Goal: Task Accomplishment & Management: Manage account settings

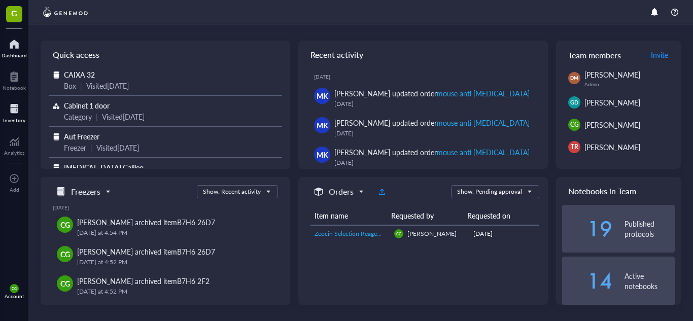
click at [20, 112] on div at bounding box center [14, 109] width 22 height 16
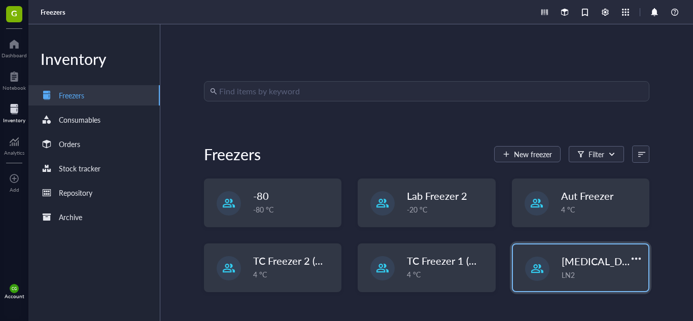
click at [579, 269] on div "LN2" at bounding box center [601, 274] width 81 height 11
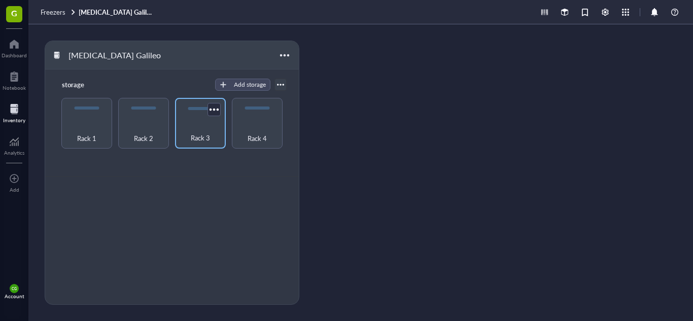
click at [218, 131] on div "Rack 3" at bounding box center [200, 132] width 41 height 22
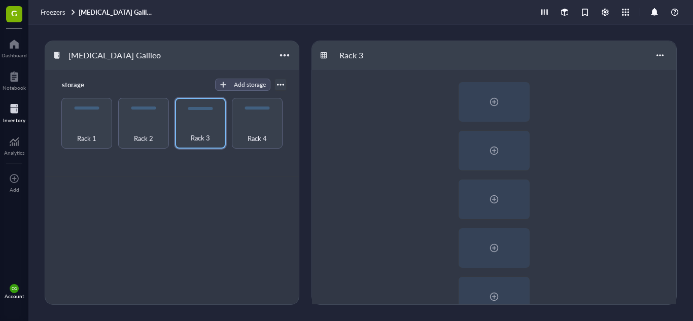
click at [587, 200] on div at bounding box center [494, 320] width 364 height 503
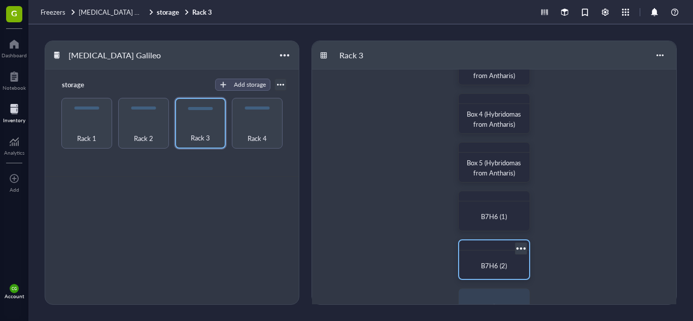
scroll to position [142, 0]
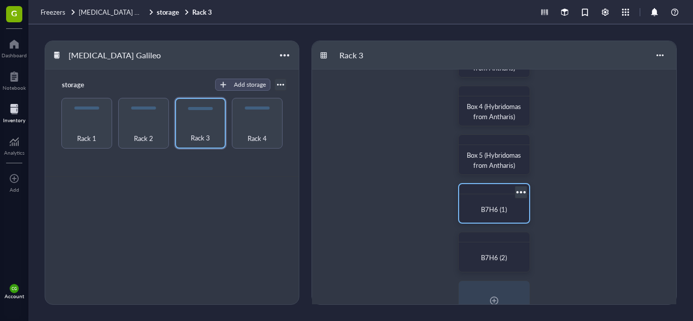
click at [484, 211] on span "B7H6 (1)" at bounding box center [494, 209] width 26 height 10
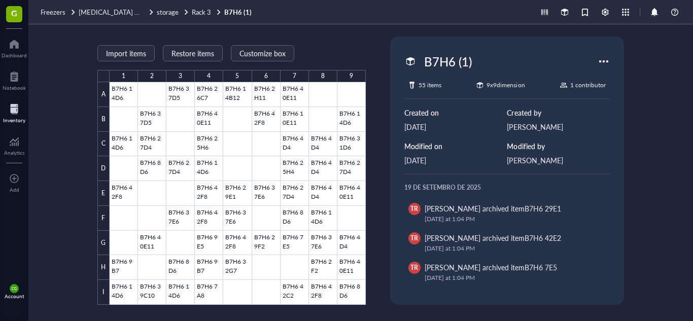
scroll to position [1, 0]
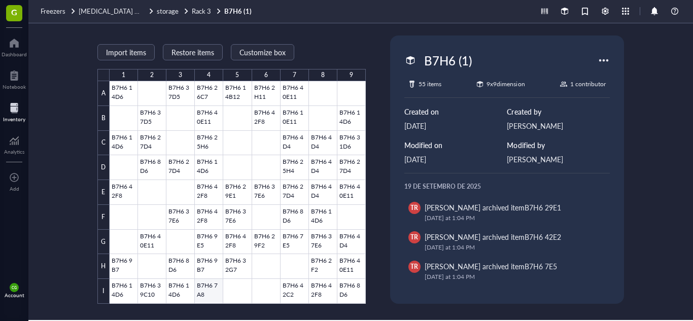
click at [205, 291] on div at bounding box center [238, 192] width 256 height 223
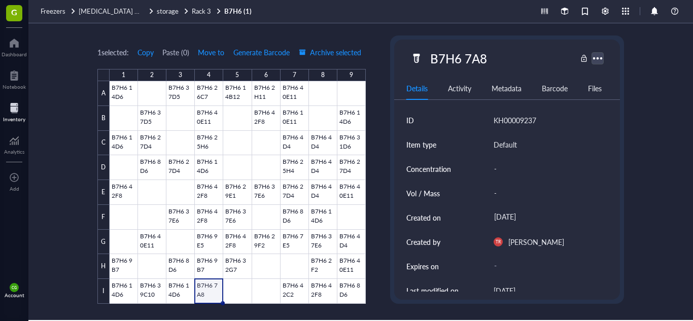
click at [598, 62] on div at bounding box center [597, 58] width 15 height 15
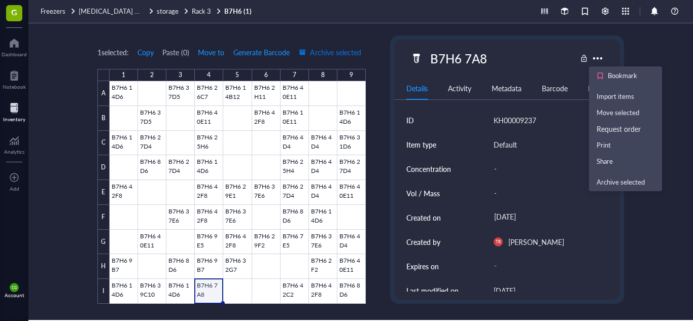
click at [337, 56] on span "Archive selected" at bounding box center [330, 52] width 62 height 8
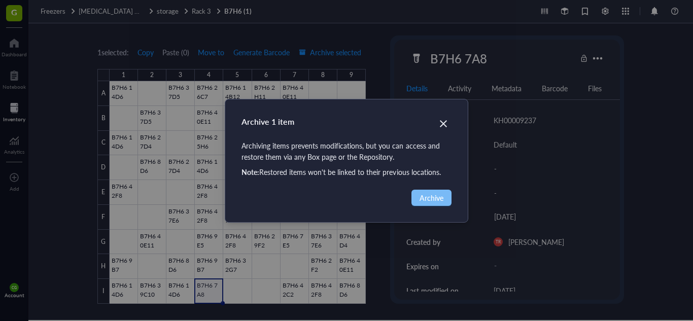
click at [418, 196] on button "Archive" at bounding box center [431, 198] width 40 height 16
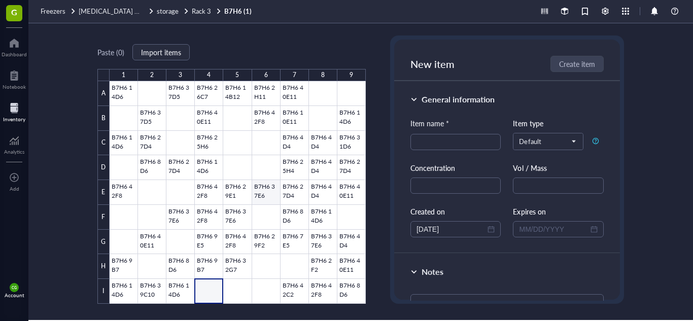
click at [258, 194] on div at bounding box center [238, 192] width 256 height 223
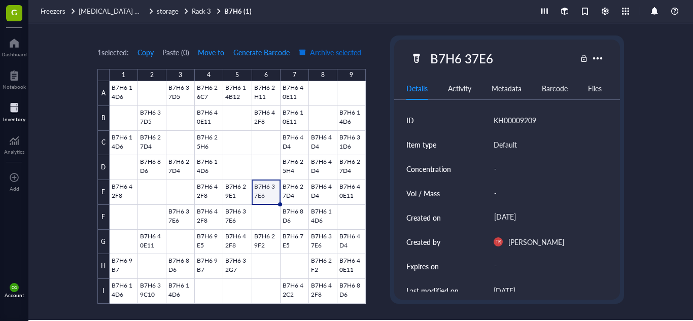
click at [349, 49] on span "Archive selected" at bounding box center [330, 52] width 62 height 8
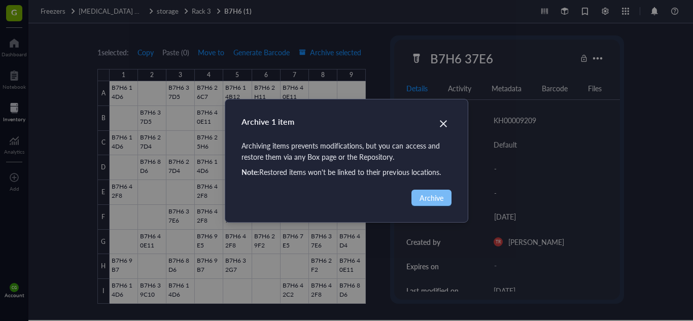
click at [423, 201] on span "Archive" at bounding box center [431, 197] width 24 height 11
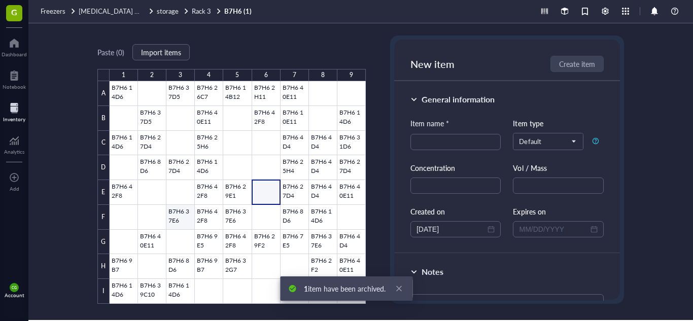
click at [174, 215] on div at bounding box center [238, 192] width 256 height 223
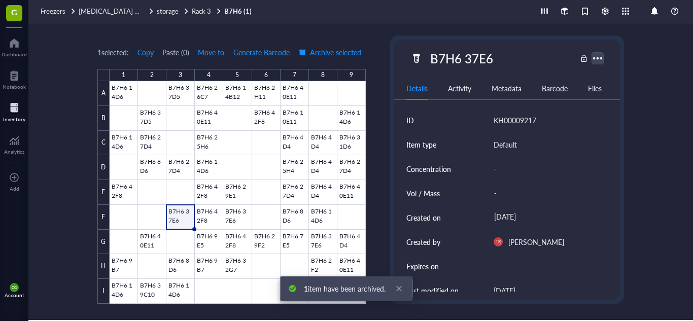
click at [598, 61] on div at bounding box center [597, 58] width 15 height 15
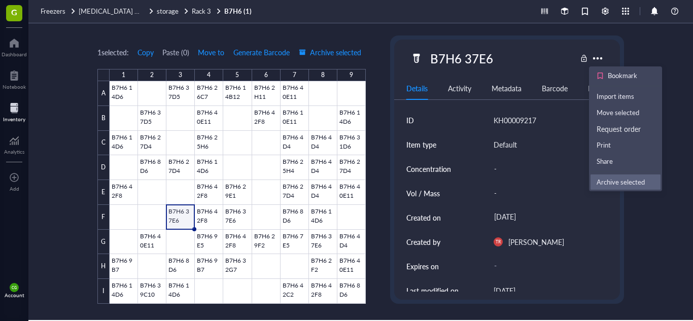
click at [621, 179] on div "Archive selected" at bounding box center [620, 181] width 48 height 9
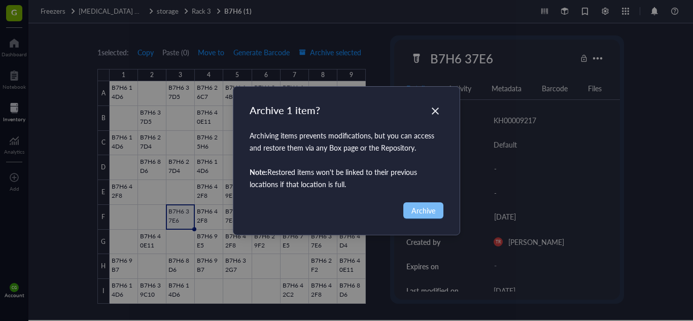
click at [431, 206] on span "Archive" at bounding box center [423, 210] width 24 height 11
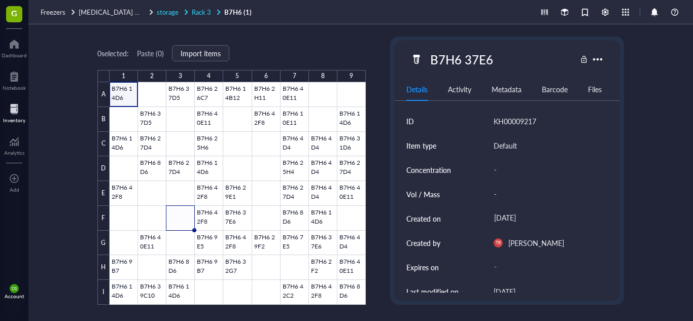
click at [200, 11] on span "Rack 3" at bounding box center [201, 12] width 19 height 10
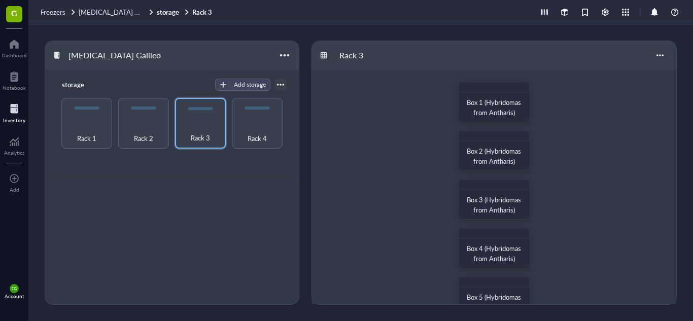
click at [603, 217] on div "Box 1 (Hybridomas from Antharis) Box 2 (Hybridomas from Antharis) Box 3 (Hybrid…" at bounding box center [494, 320] width 364 height 503
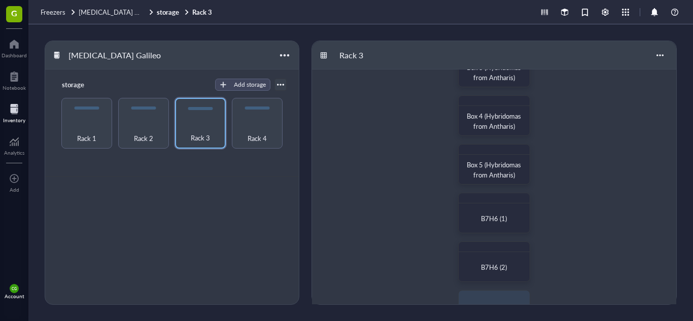
scroll to position [142, 0]
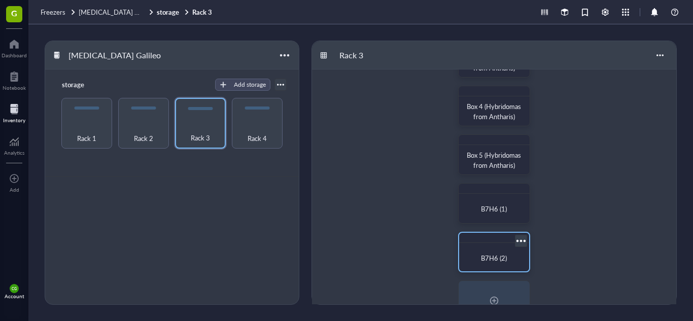
click at [490, 250] on div "B7H6 (2)" at bounding box center [494, 258] width 62 height 22
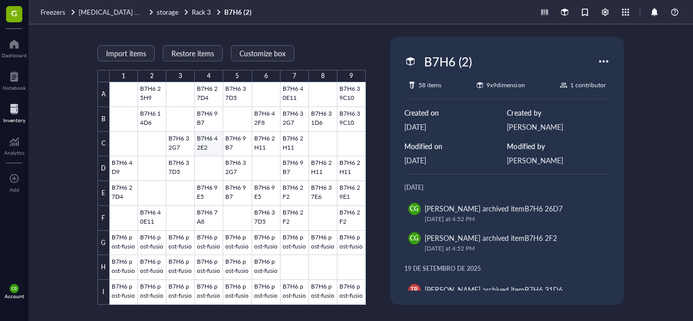
click at [213, 143] on div at bounding box center [238, 193] width 256 height 223
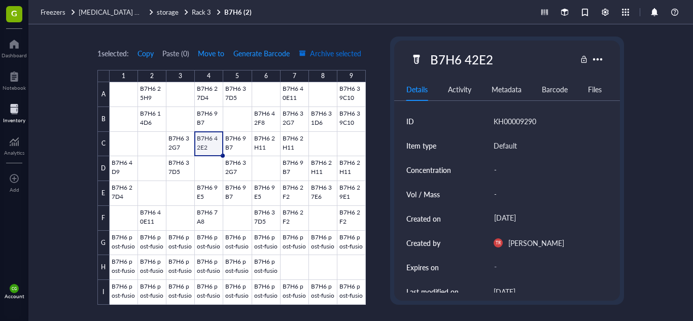
click at [340, 51] on span "Archive selected" at bounding box center [330, 53] width 62 height 8
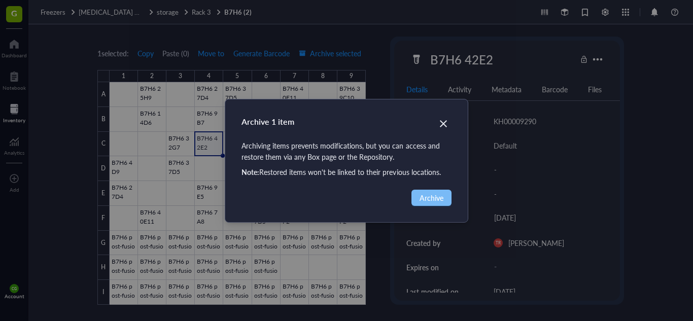
click at [428, 200] on span "Archive" at bounding box center [431, 197] width 24 height 11
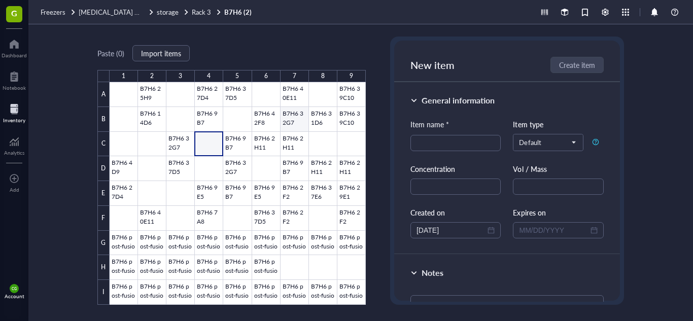
click at [298, 117] on div at bounding box center [238, 193] width 256 height 223
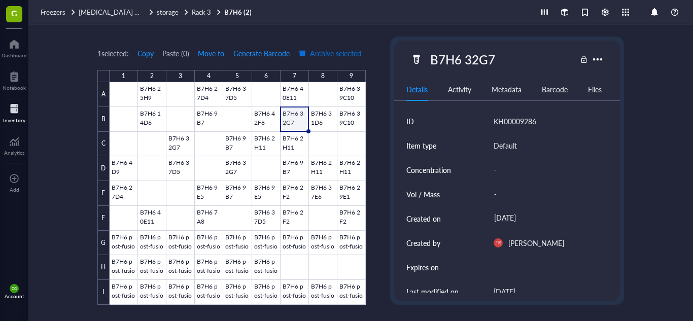
click at [331, 50] on span "Archive selected" at bounding box center [330, 53] width 62 height 8
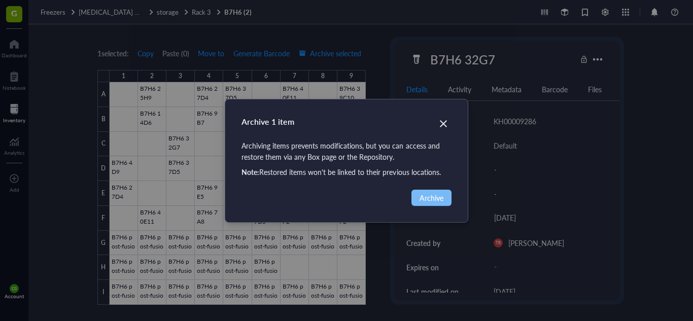
click at [427, 191] on button "Archive" at bounding box center [431, 198] width 40 height 16
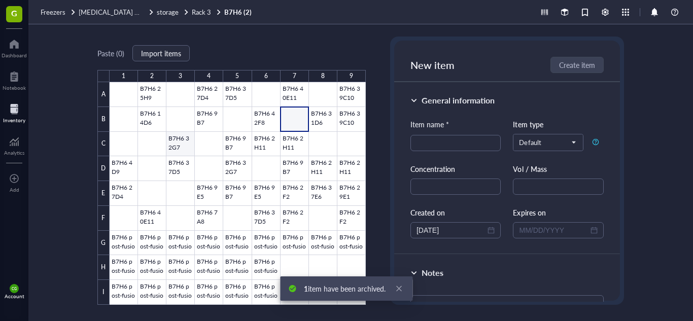
click at [184, 137] on div at bounding box center [238, 193] width 256 height 223
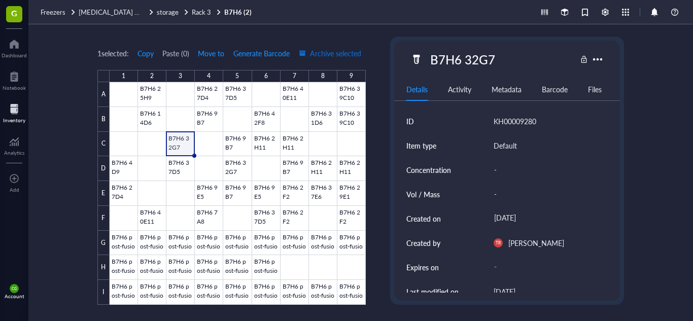
click at [339, 49] on span "Archive selected" at bounding box center [330, 53] width 62 height 8
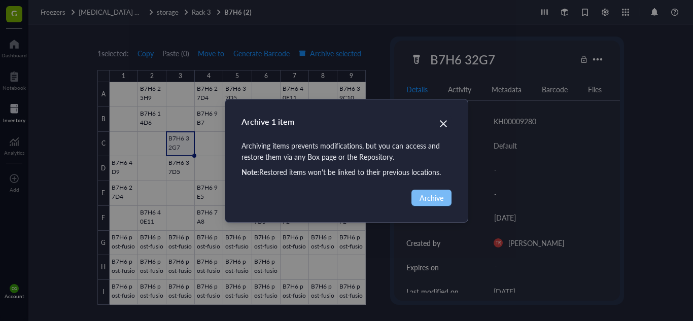
click at [447, 197] on button "Archive" at bounding box center [431, 198] width 40 height 16
